Goal: Task Accomplishment & Management: Manage account settings

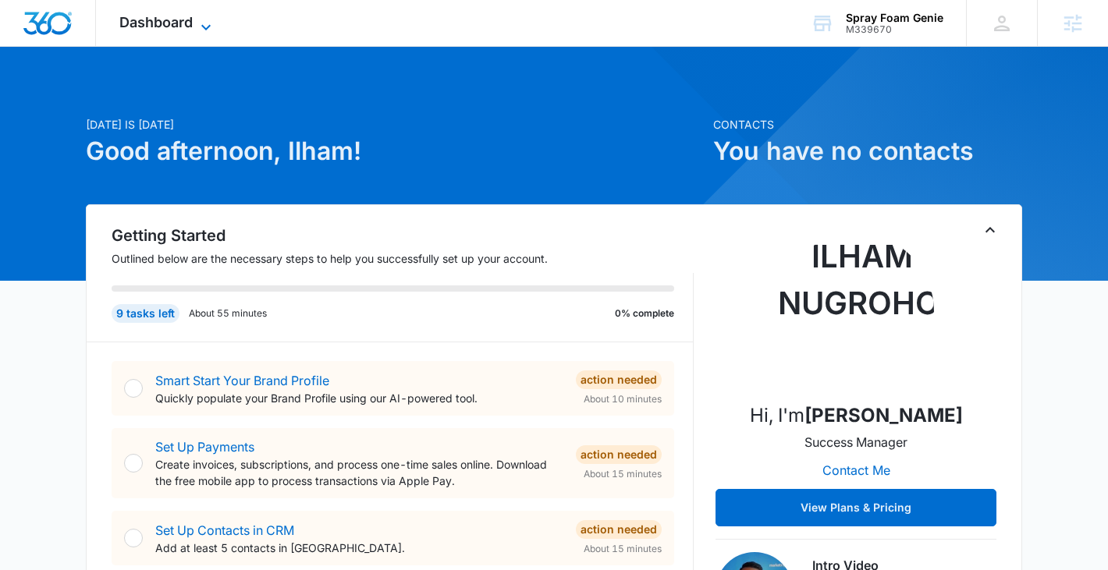
click at [197, 19] on icon at bounding box center [206, 27] width 19 height 19
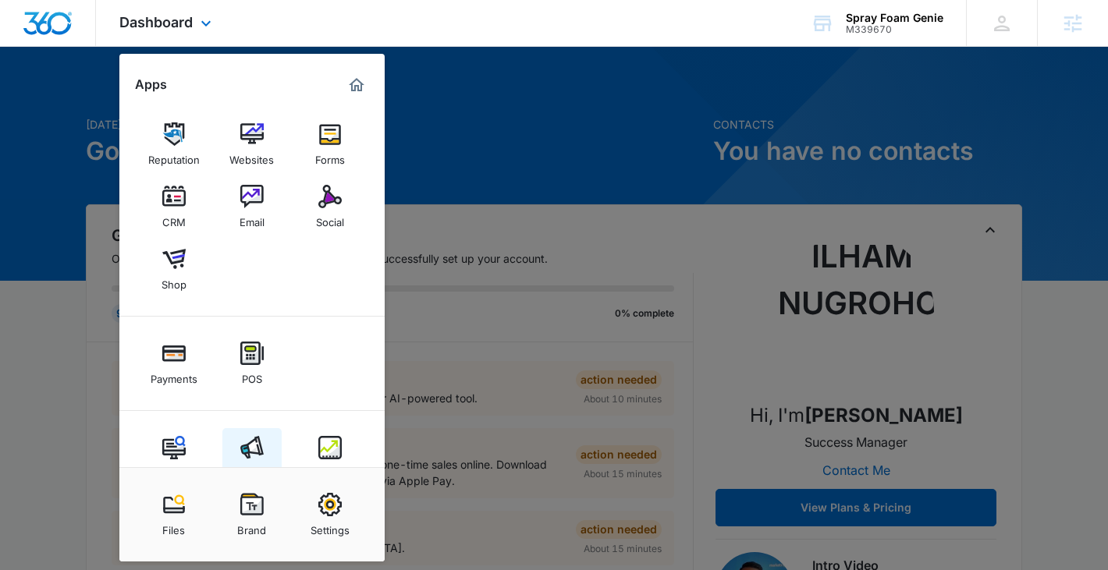
click at [248, 458] on img at bounding box center [251, 447] width 23 height 23
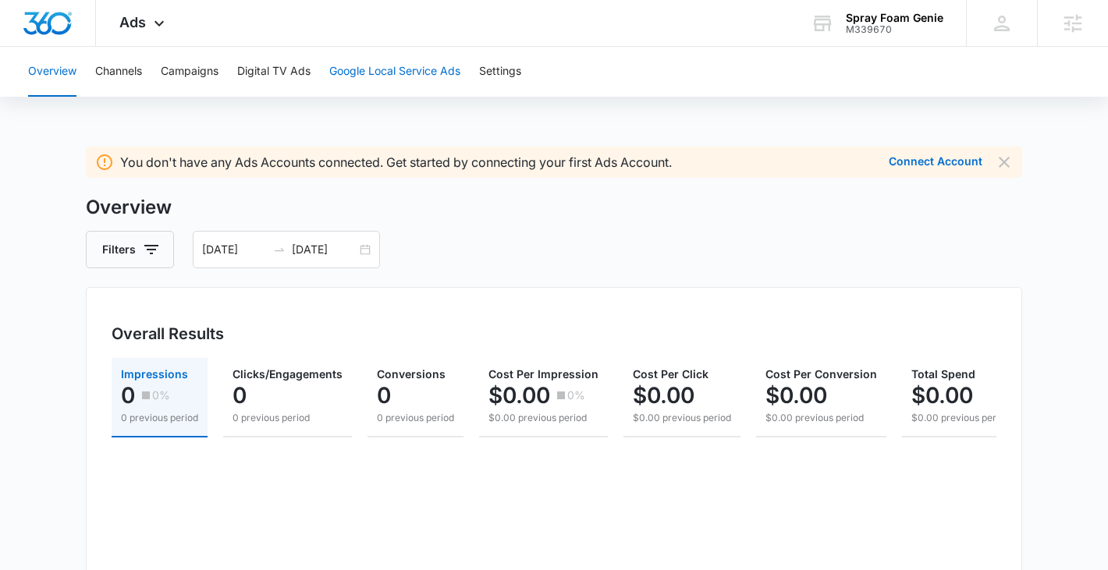
click at [392, 72] on button "Google Local Service Ads" at bounding box center [394, 72] width 131 height 50
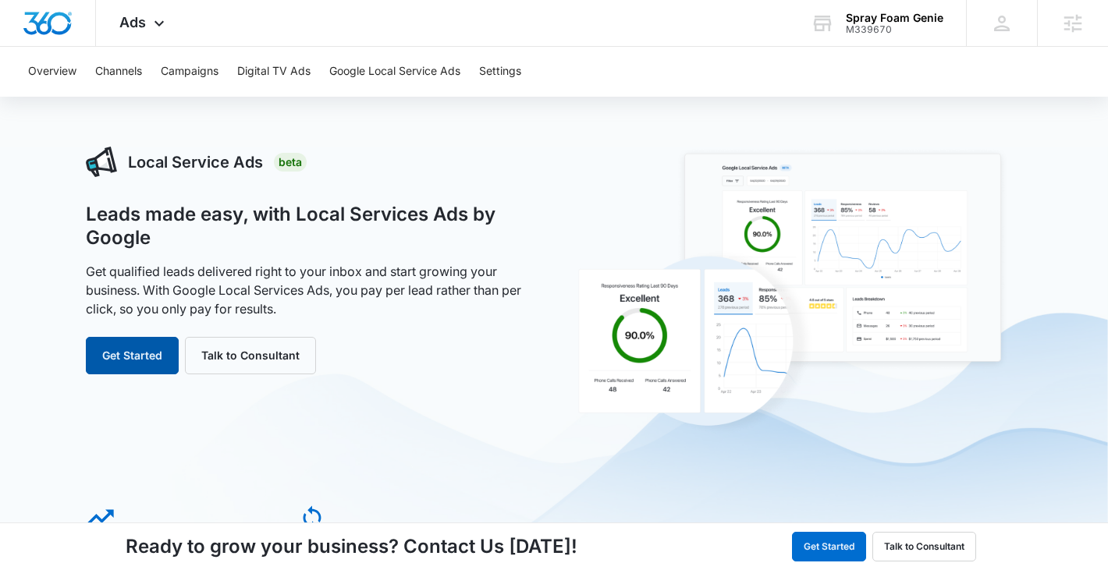
click at [140, 346] on button "Get Started" at bounding box center [132, 355] width 93 height 37
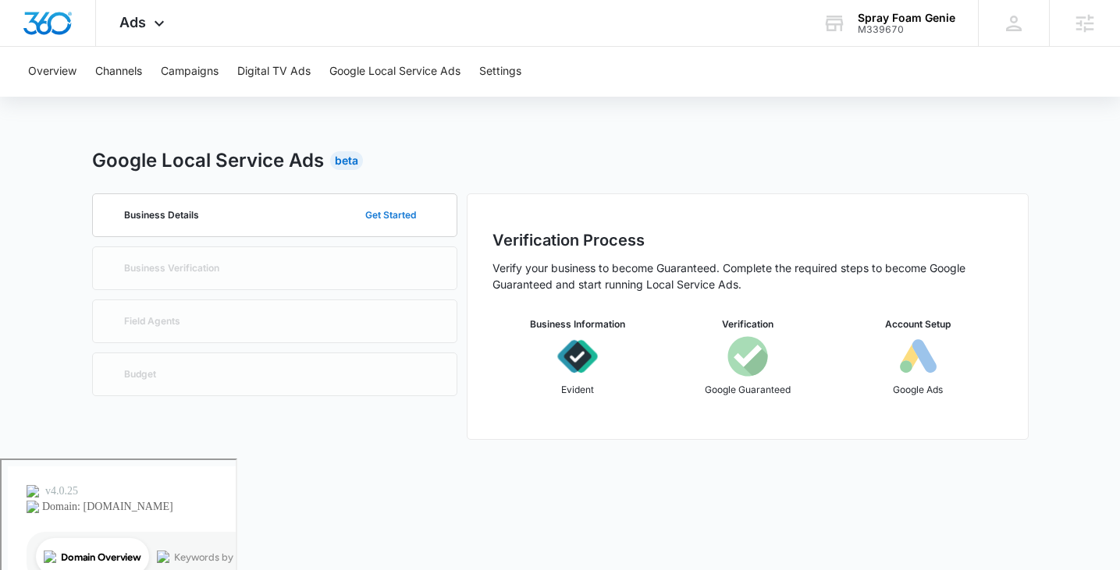
click at [405, 204] on button "Get Started" at bounding box center [391, 215] width 82 height 37
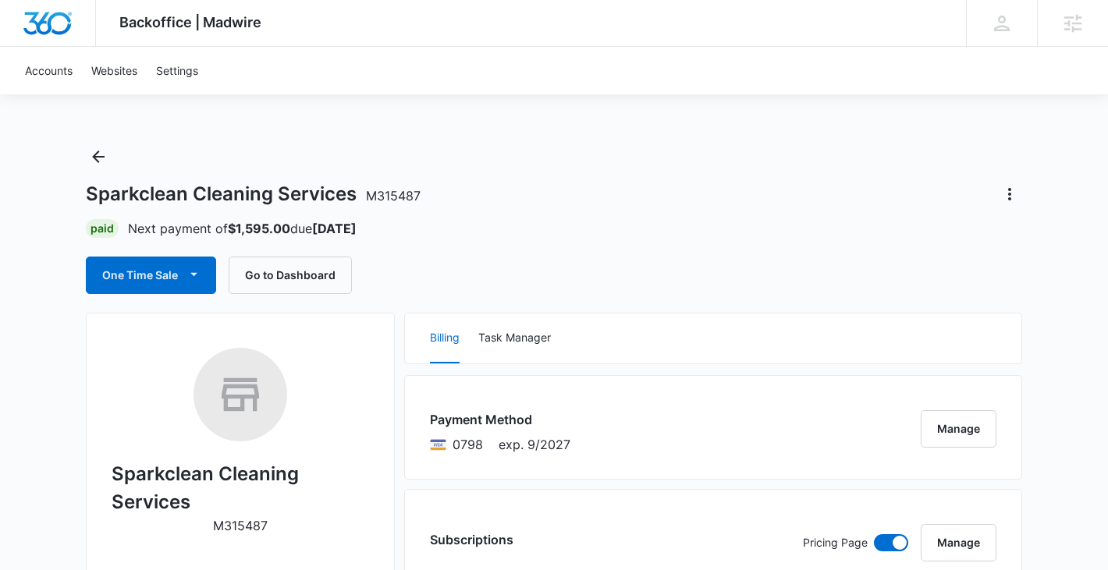
click at [539, 190] on div "Sparkclean Cleaning Services M315487" at bounding box center [554, 194] width 936 height 25
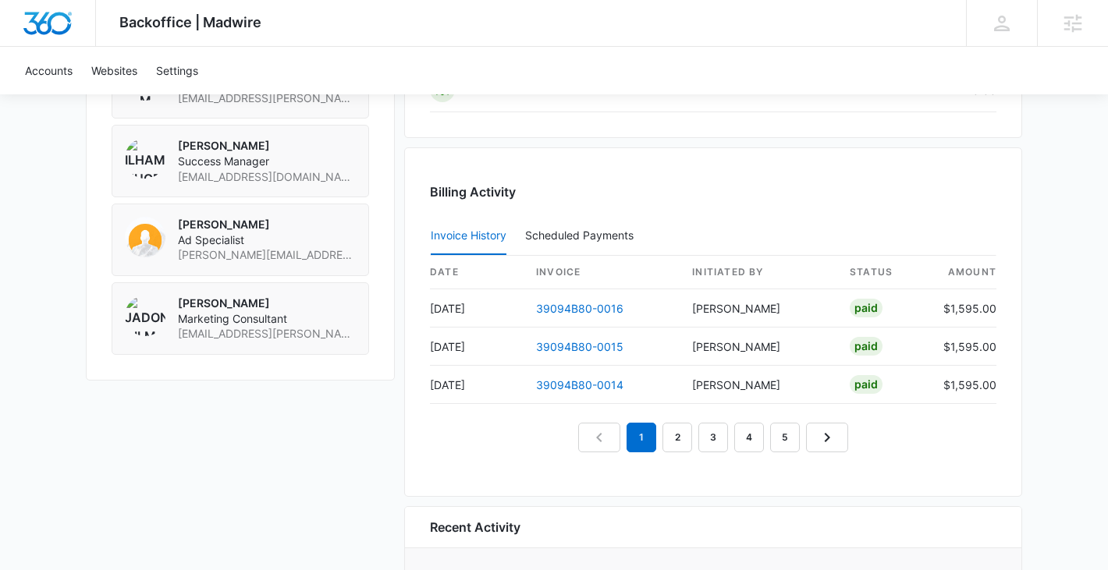
scroll to position [1418, 0]
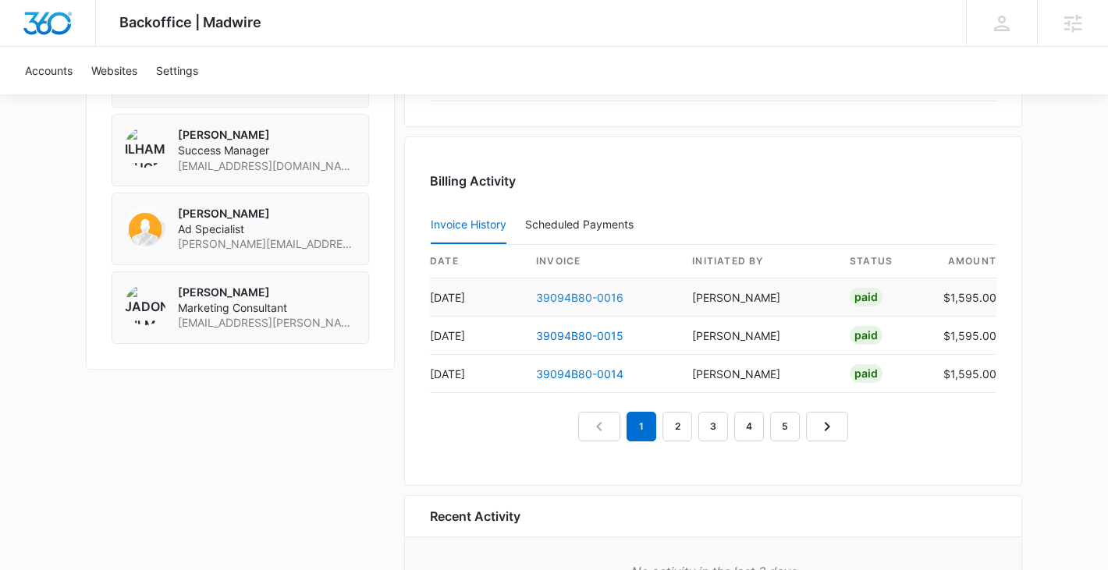
click at [586, 303] on link "39094B80-0016" at bounding box center [579, 297] width 87 height 13
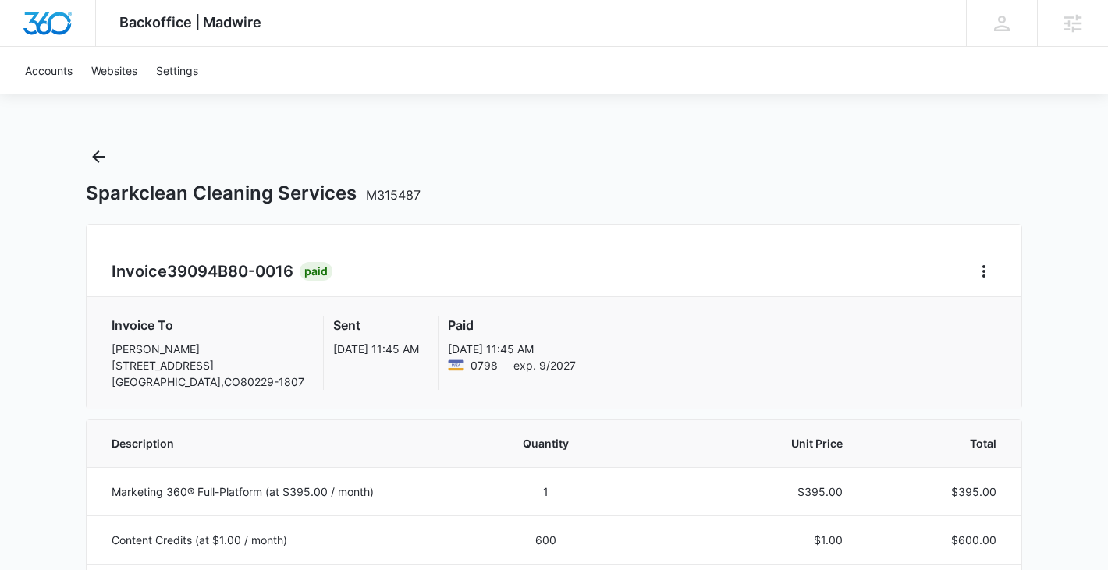
click at [102, 160] on icon "Back" at bounding box center [98, 156] width 19 height 19
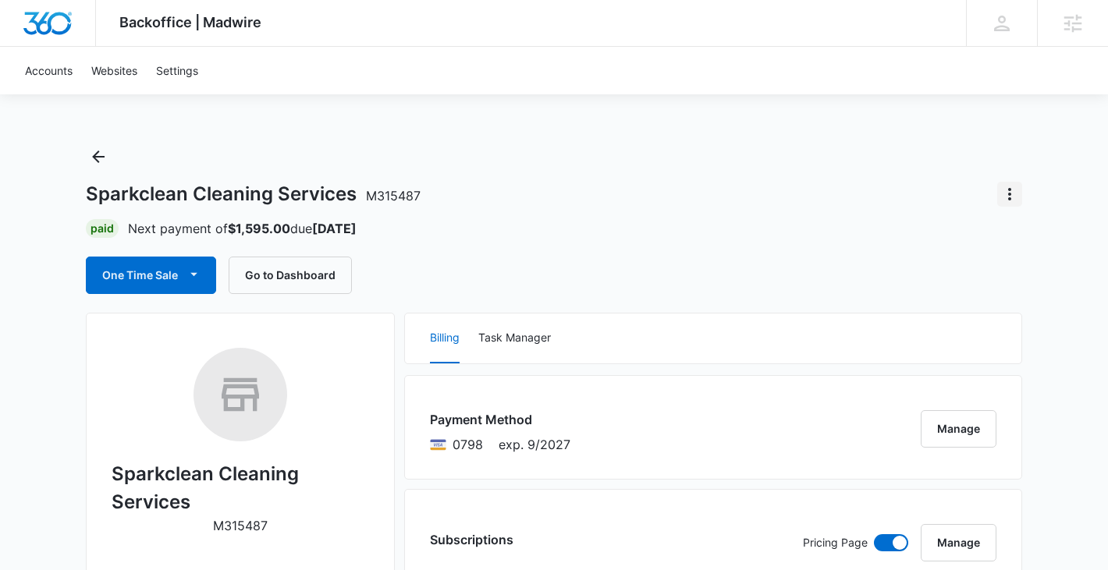
click at [1014, 197] on icon "Actions" at bounding box center [1009, 194] width 19 height 19
click at [703, 251] on div "Sparkclean Cleaning Services M315487 Paid Next payment of $1,595.00 due [DATE] …" at bounding box center [554, 219] width 936 height 150
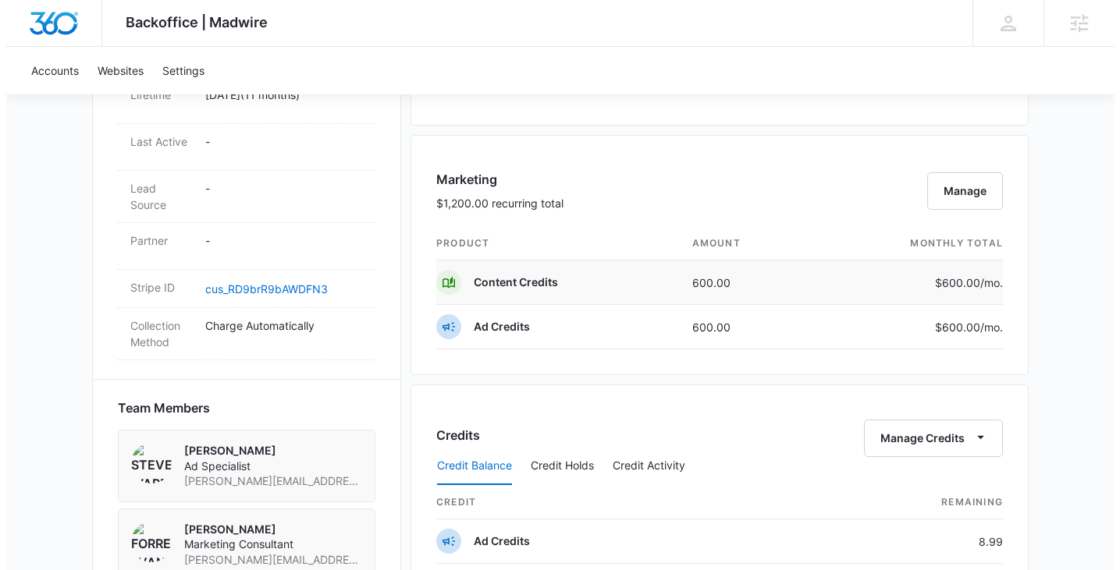
scroll to position [893, 0]
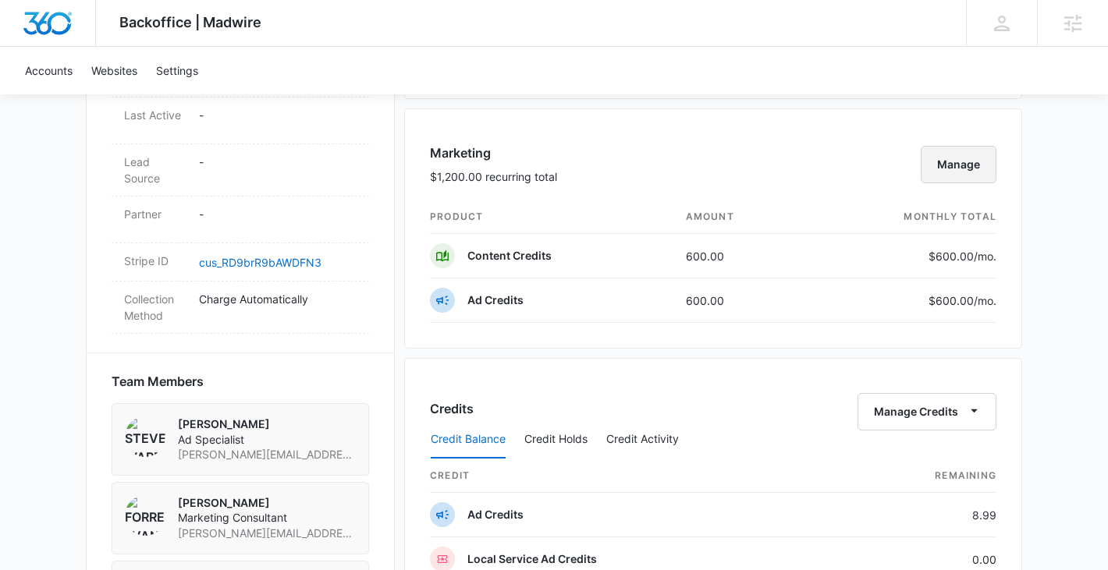
click at [944, 158] on button "Manage" at bounding box center [959, 164] width 76 height 37
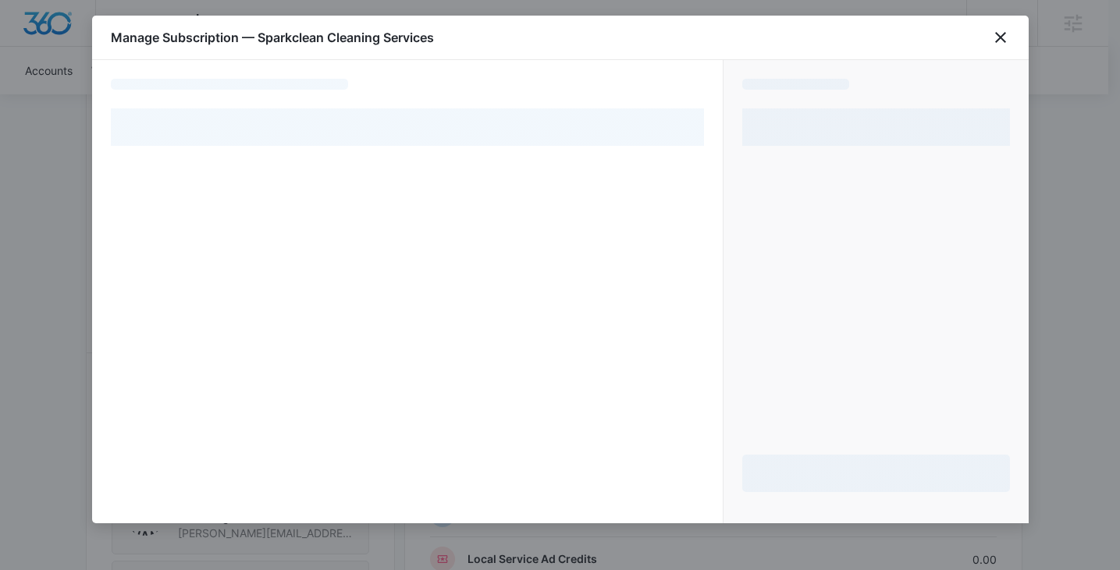
select select "pm_1QL62QA4n8RTgNjUDE1DOcsv"
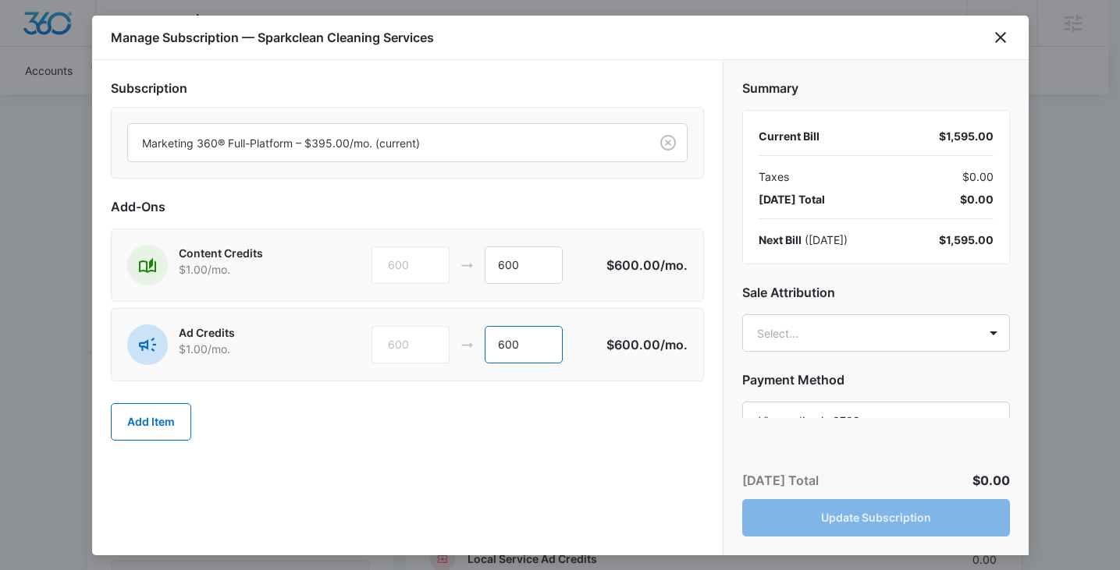
drag, startPoint x: 529, startPoint y: 345, endPoint x: 382, endPoint y: 343, distance: 147.5
click at [382, 343] on div "600 600" at bounding box center [488, 344] width 235 height 37
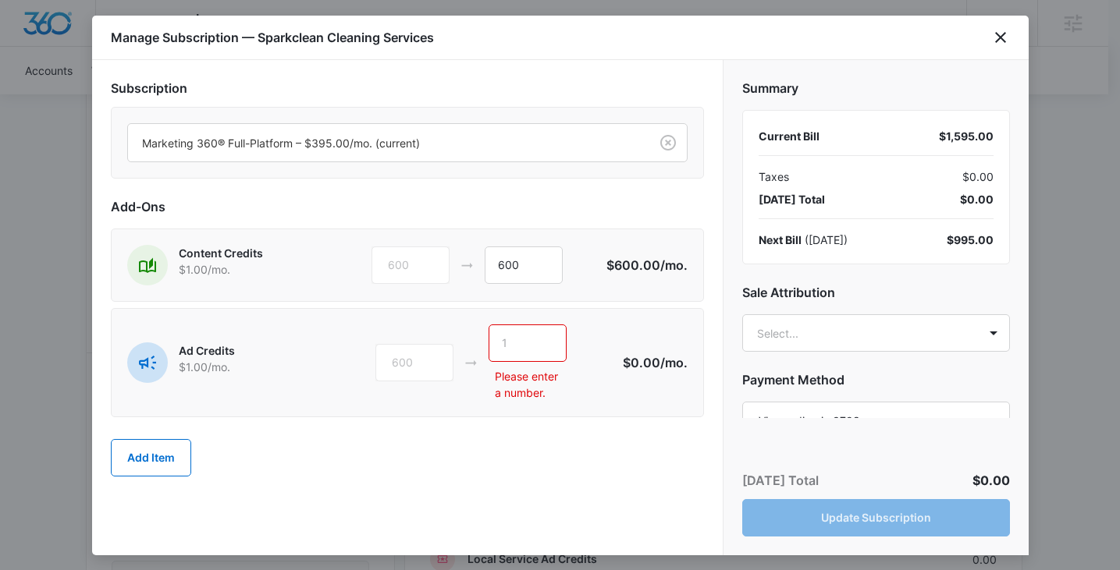
click at [474, 478] on div "Add Item" at bounding box center [407, 458] width 593 height 69
click at [530, 336] on input "text" at bounding box center [527, 343] width 78 height 37
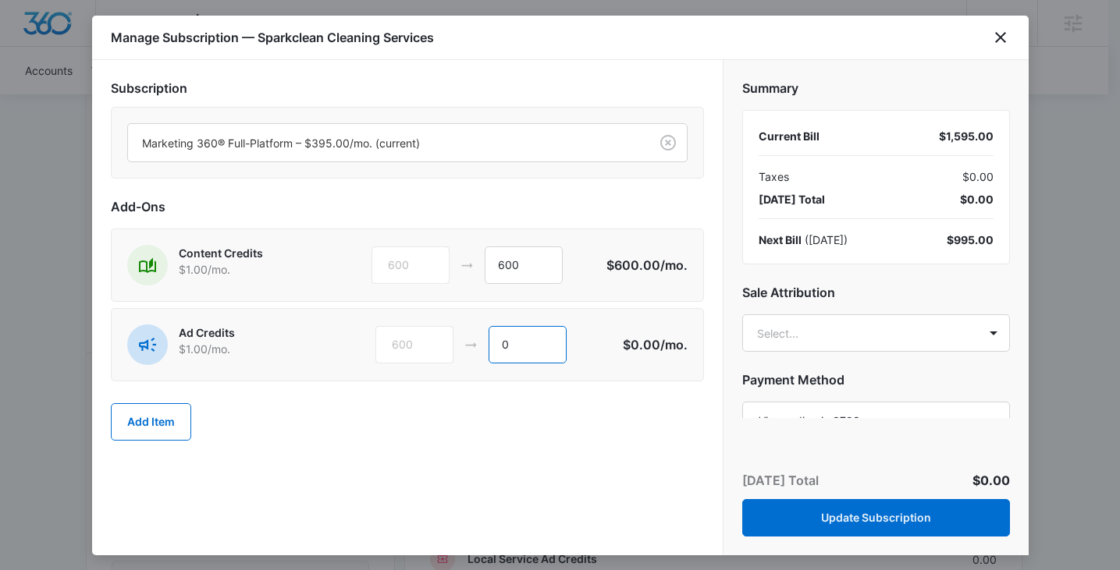
type input "0"
click at [462, 449] on div "Add Item" at bounding box center [407, 422] width 593 height 69
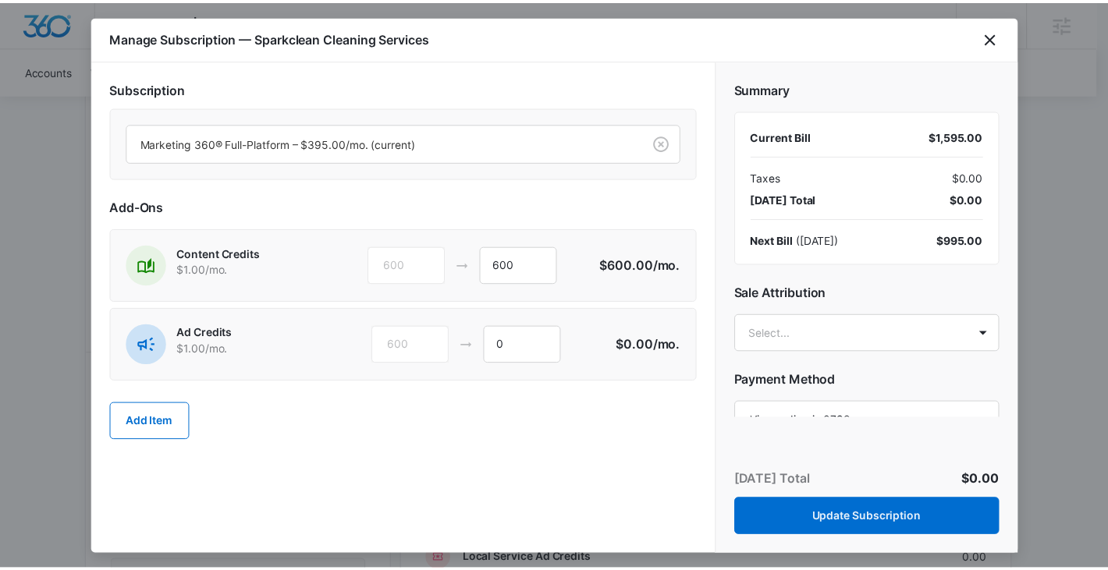
scroll to position [78, 0]
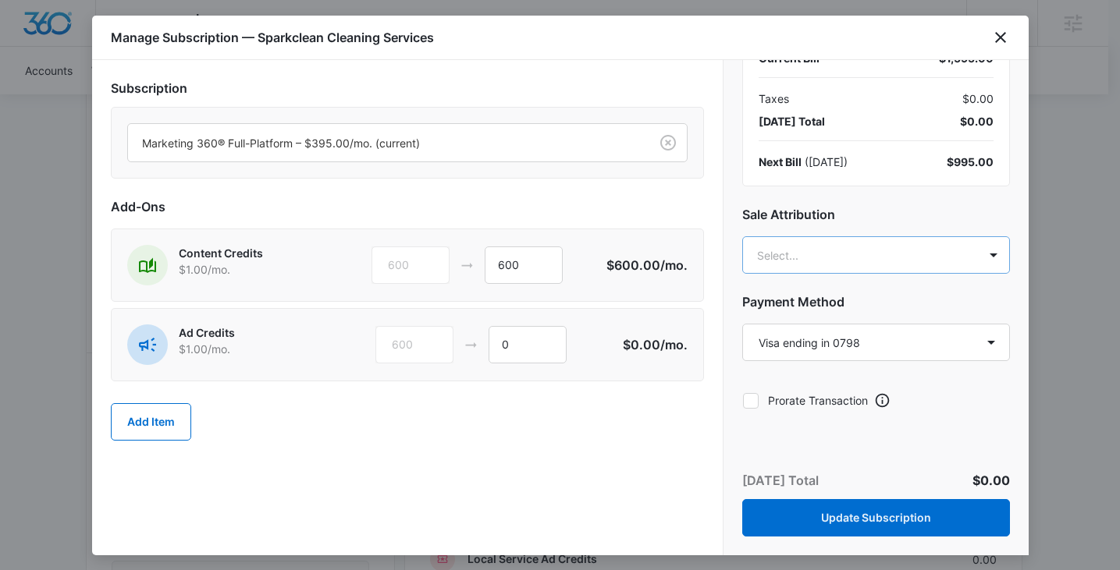
click at [867, 252] on body "Backoffice | Madwire Apps Settings IN [PERSON_NAME] [EMAIL_ADDRESS][DOMAIN_NAME…" at bounding box center [560, 220] width 1120 height 2227
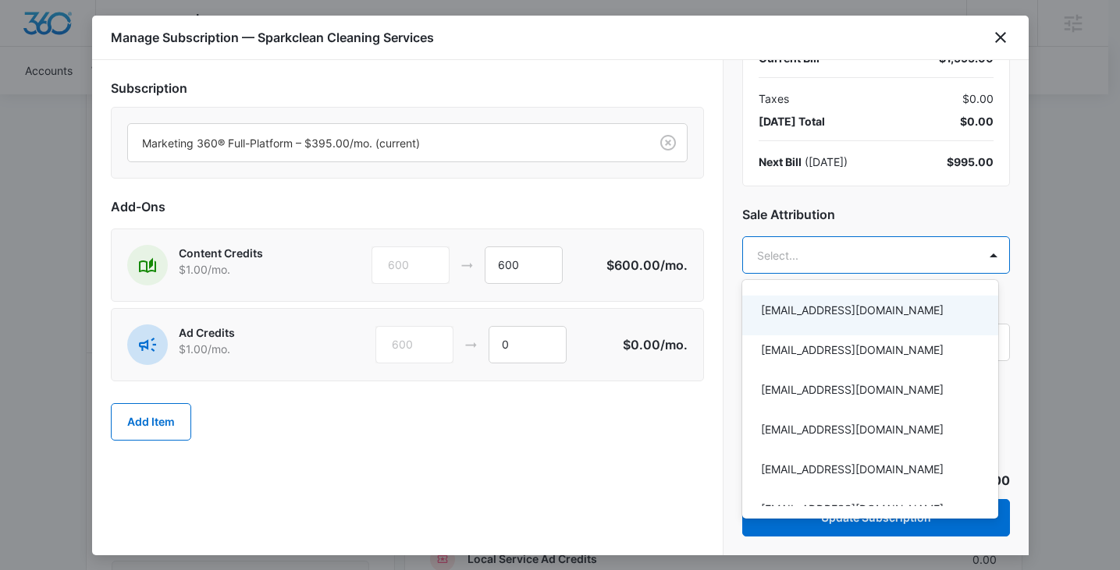
click at [598, 464] on div at bounding box center [560, 285] width 1120 height 570
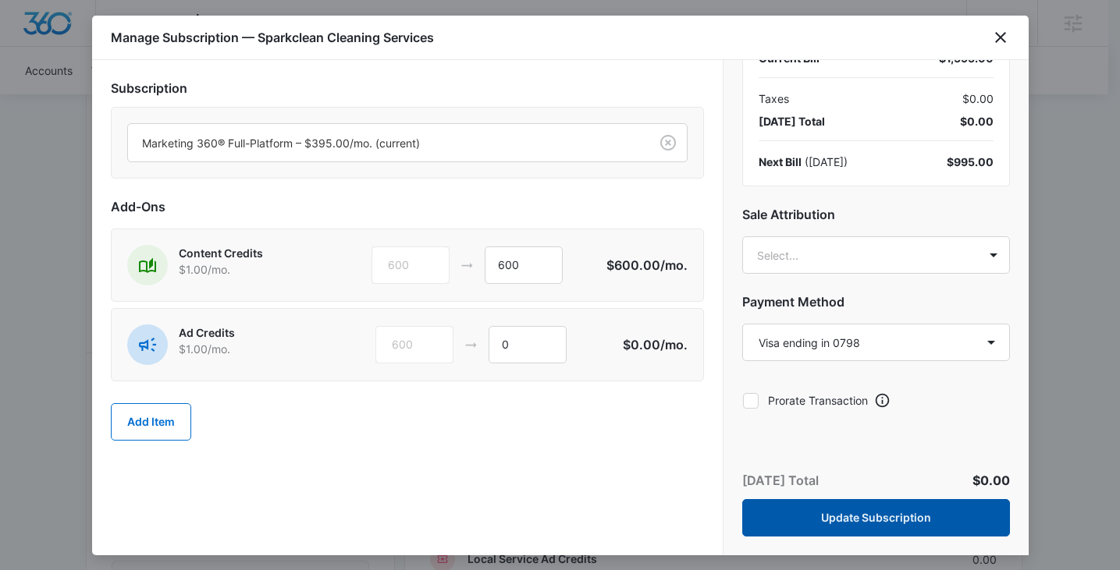
click at [847, 515] on button "Update Subscription" at bounding box center [876, 517] width 268 height 37
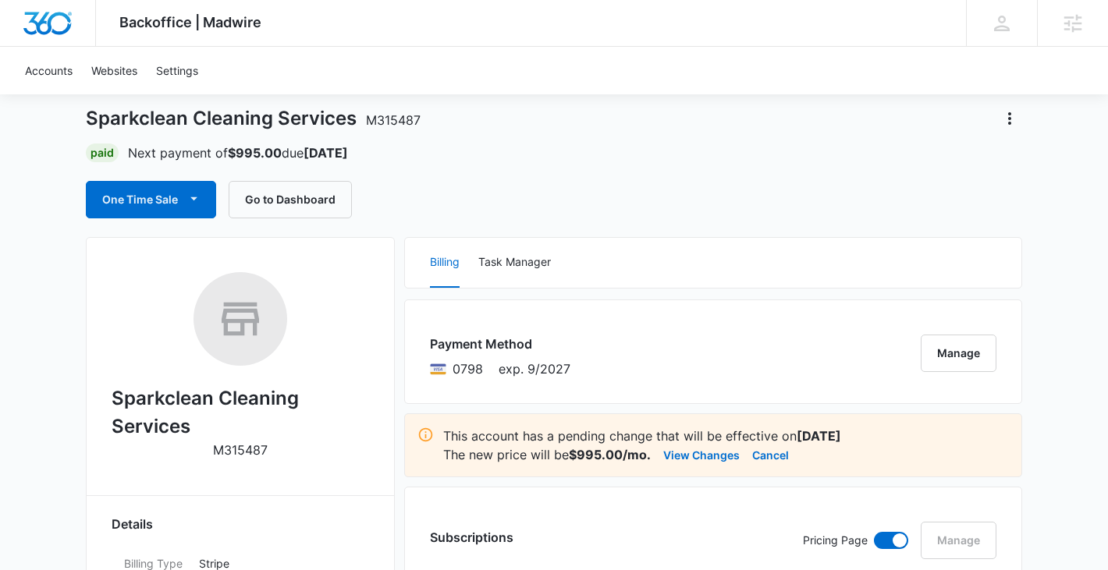
scroll to position [0, 0]
